Goal: Information Seeking & Learning: Learn about a topic

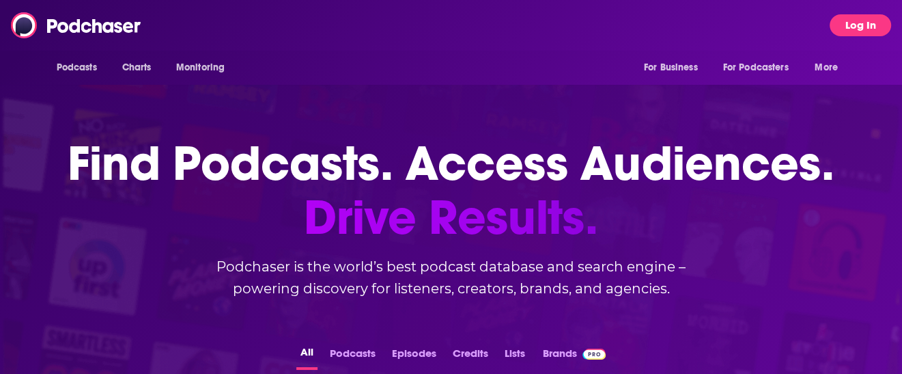
click at [878, 18] on button "Log In" at bounding box center [860, 25] width 61 height 22
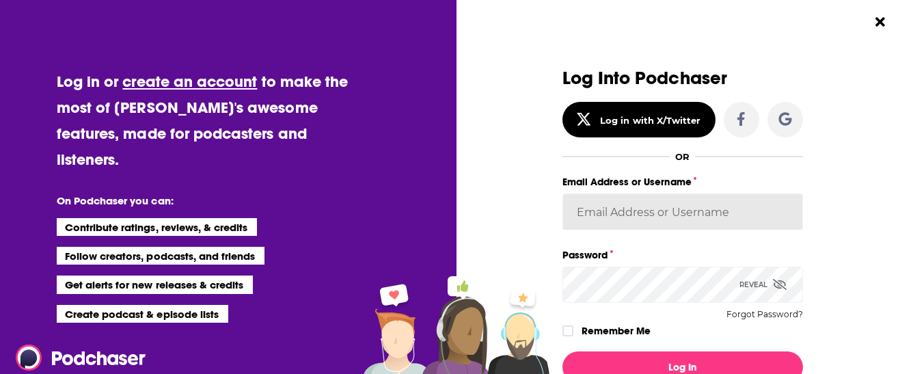
type input "nina@cavehenricks.com"
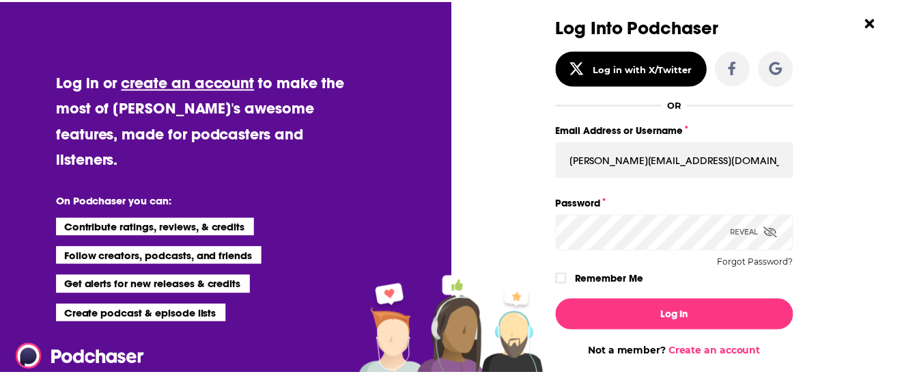
scroll to position [128, 0]
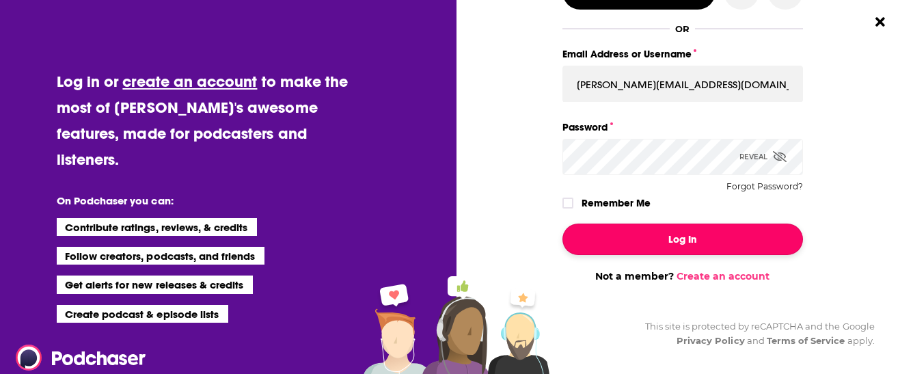
click at [732, 240] on button "Log In" at bounding box center [682, 238] width 240 height 31
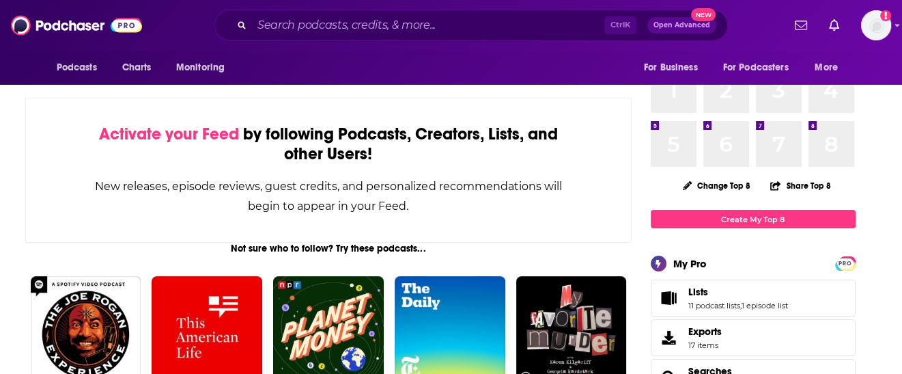
scroll to position [0, 0]
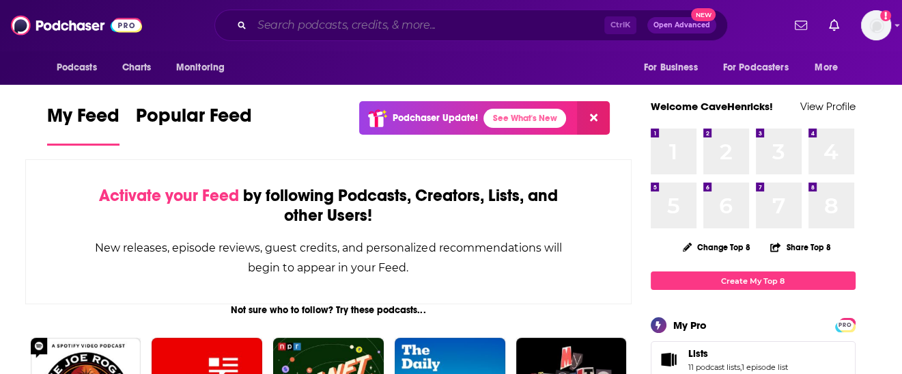
click at [434, 31] on input "Search podcasts, credits, & more..." at bounding box center [428, 25] width 352 height 22
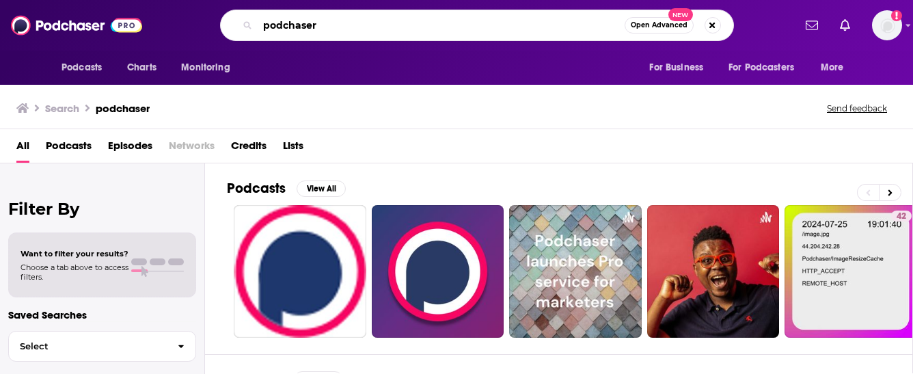
drag, startPoint x: 337, startPoint y: 25, endPoint x: 208, endPoint y: 27, distance: 129.1
click at [208, 27] on div "podchaser Open Advanced New" at bounding box center [476, 25] width 633 height 31
type input "wisdom from the top"
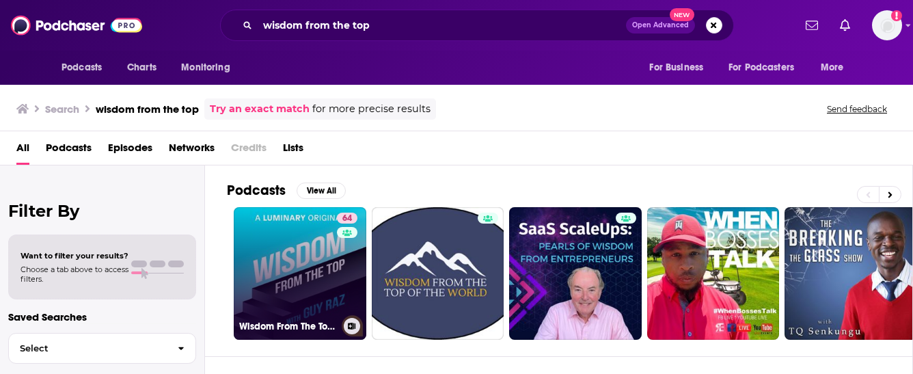
click at [287, 286] on link "64 Wisdom From The Top with Guy Raz" at bounding box center [300, 273] width 133 height 133
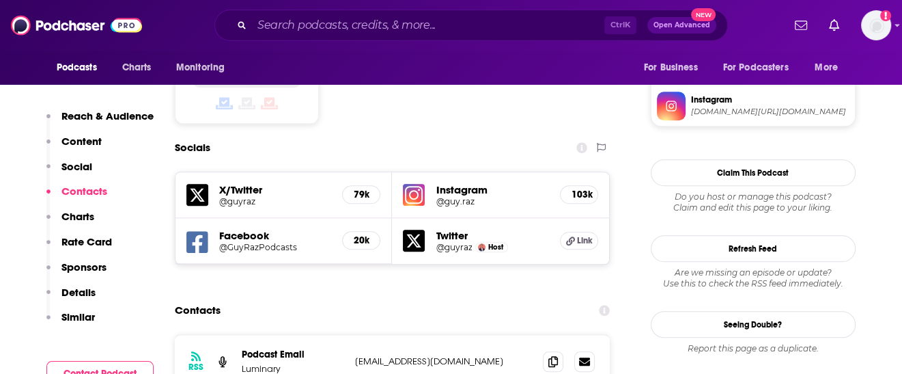
scroll to position [1298, 0]
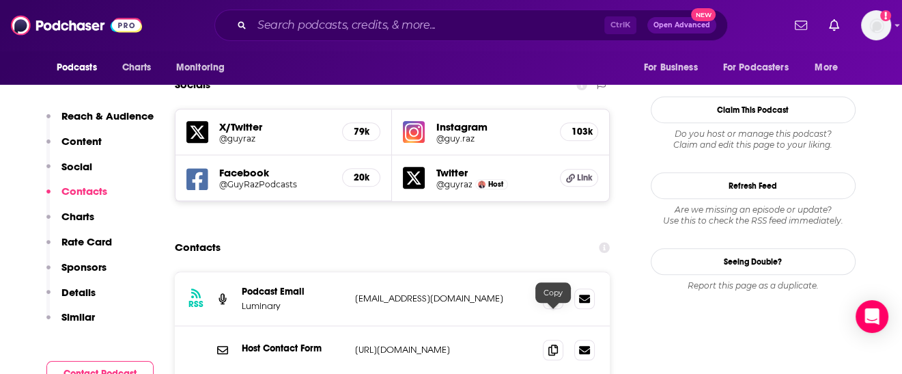
click at [551, 292] on icon at bounding box center [554, 297] width 10 height 11
click at [312, 27] on input "Search podcasts, credits, & more..." at bounding box center [428, 25] width 352 height 22
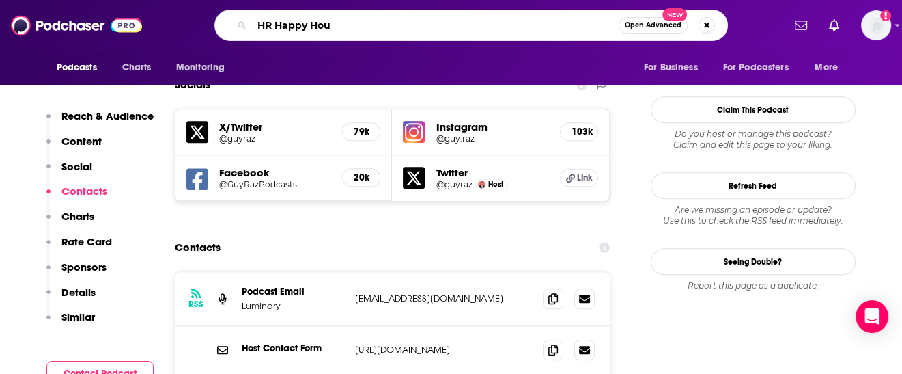
type input "HR Happy Hour"
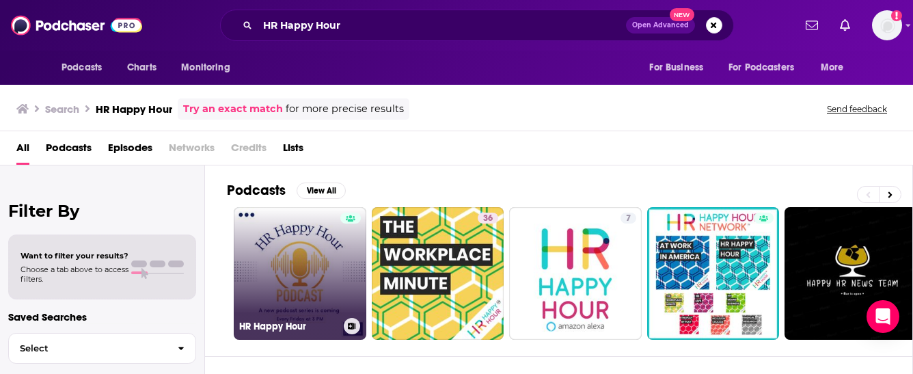
click at [301, 264] on link "HR Happy Hour" at bounding box center [300, 273] width 133 height 133
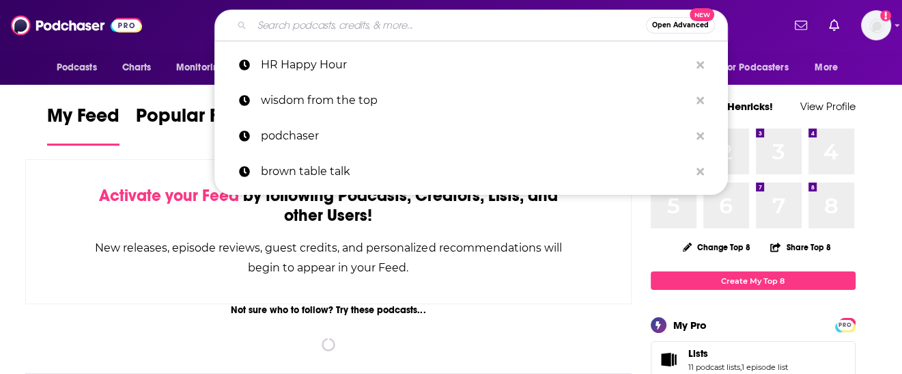
click at [392, 24] on input "Search podcasts, credits, & more..." at bounding box center [449, 25] width 394 height 22
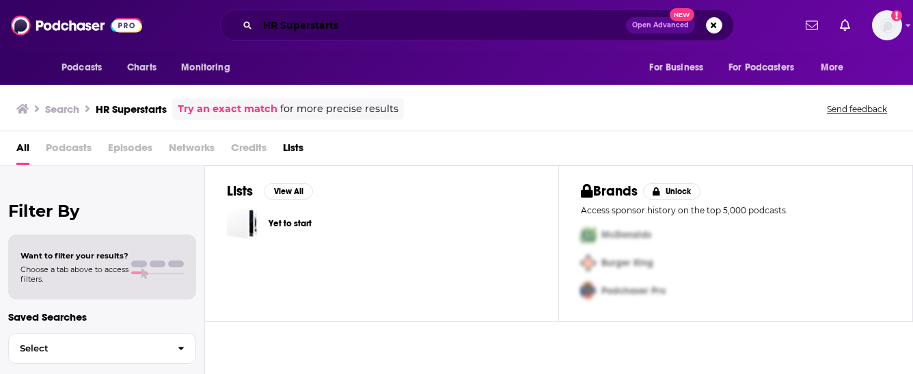
click at [390, 24] on input "HR Superstarts" at bounding box center [442, 25] width 368 height 22
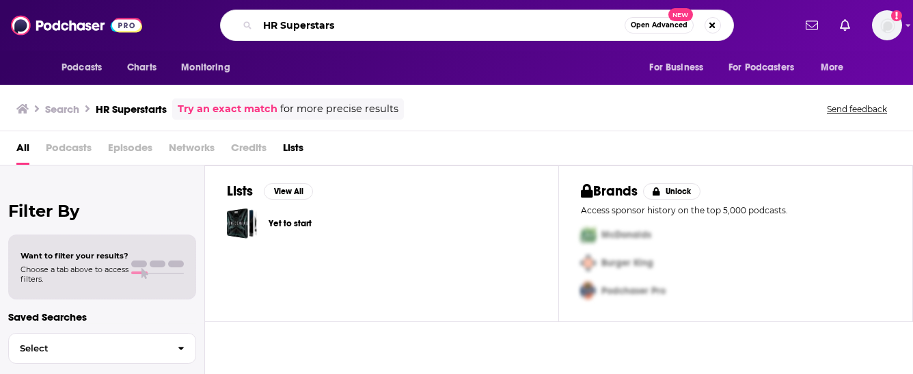
type input "HR Superstars"
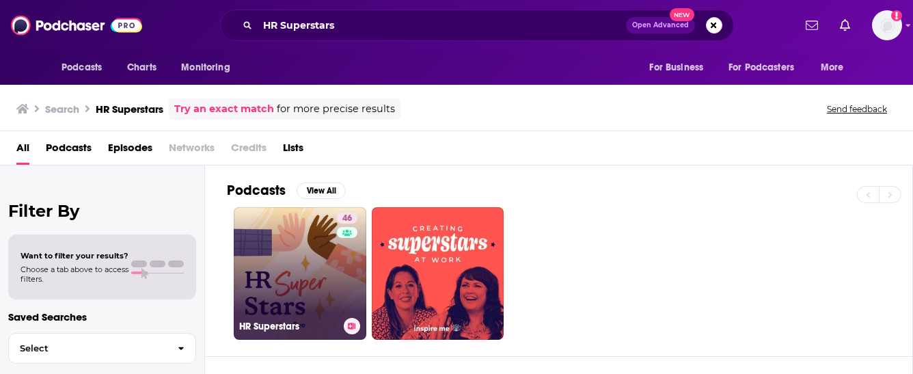
click at [329, 258] on link "46 HR Superstars" at bounding box center [300, 273] width 133 height 133
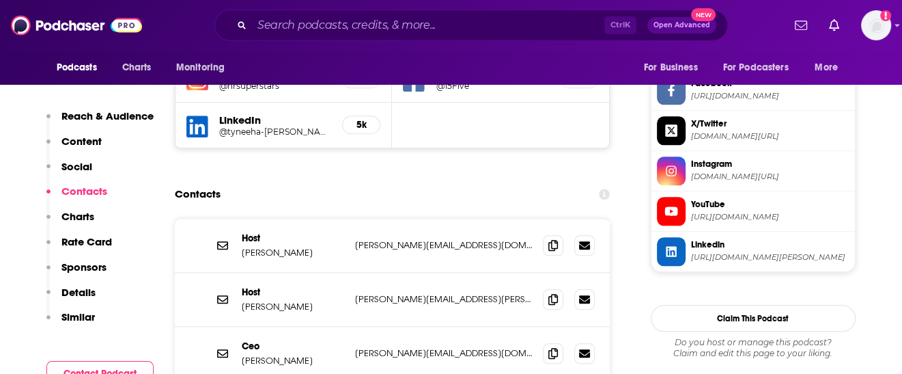
scroll to position [1298, 0]
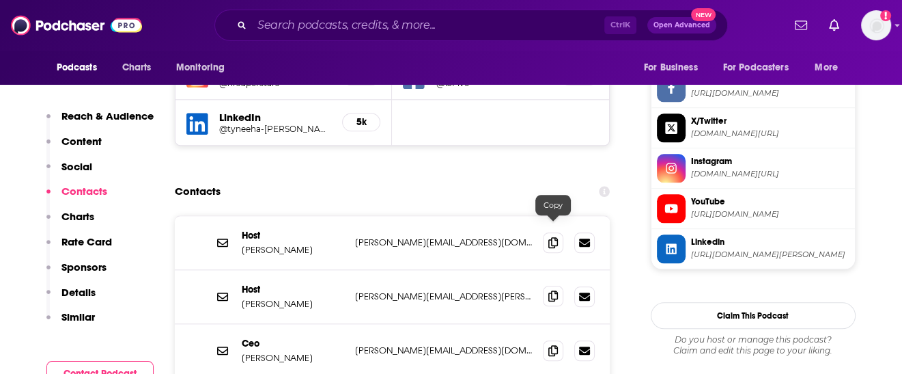
click at [553, 290] on icon at bounding box center [554, 295] width 10 height 11
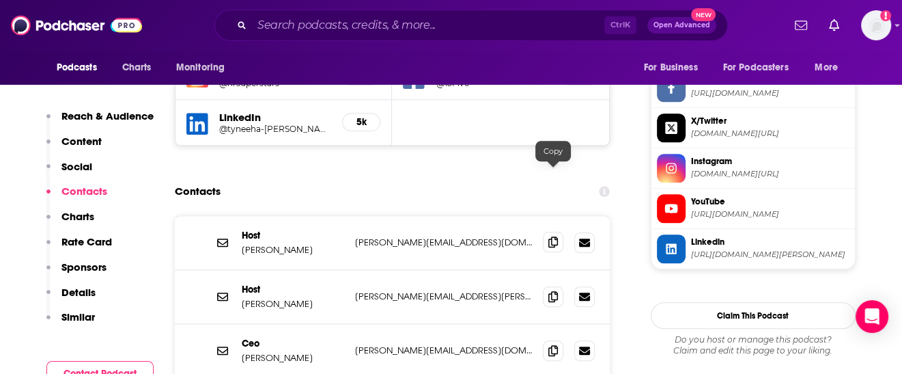
click at [546, 232] on span at bounding box center [553, 242] width 20 height 20
